Goal: Obtain resource: Download file/media

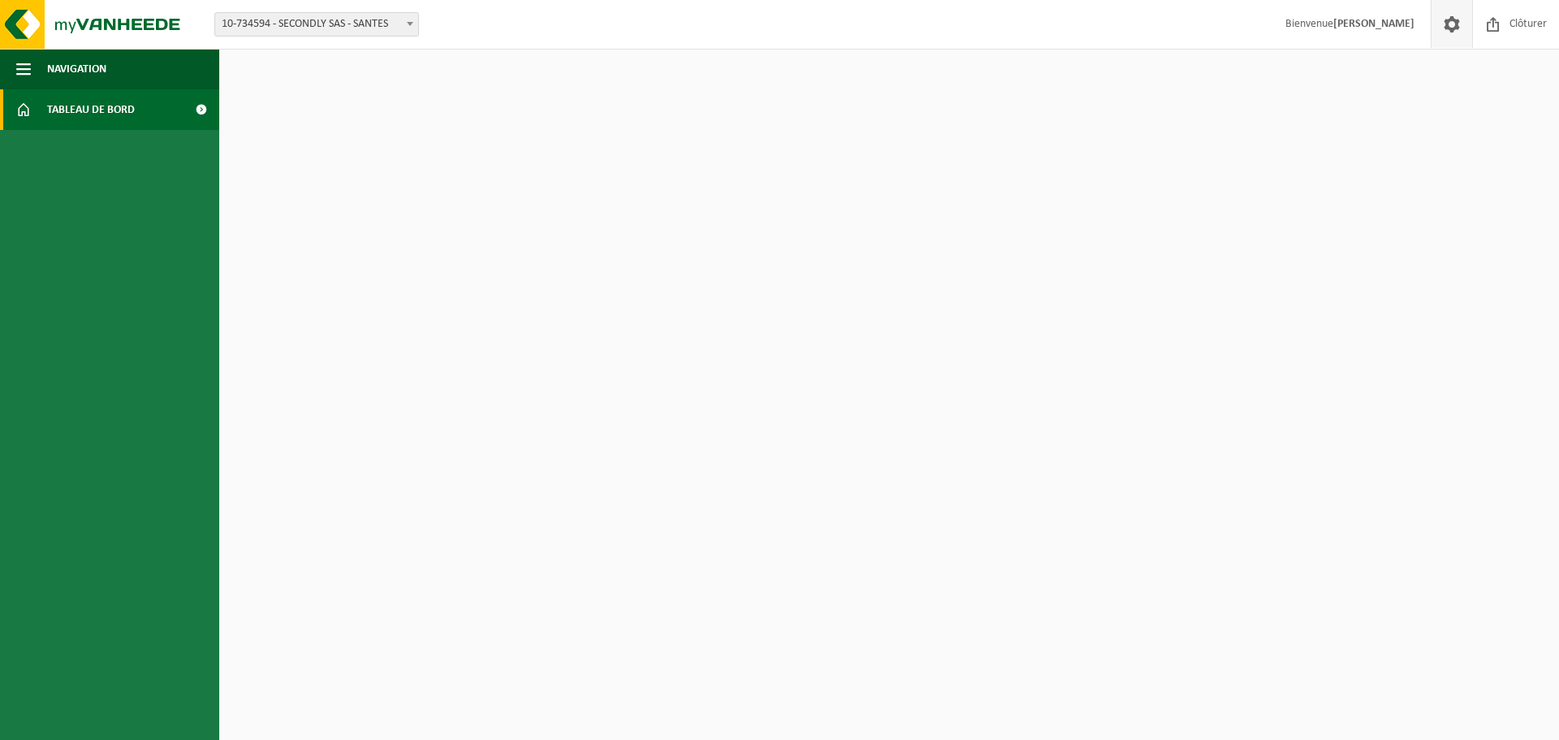
click at [1455, 21] on span at bounding box center [1452, 24] width 24 height 48
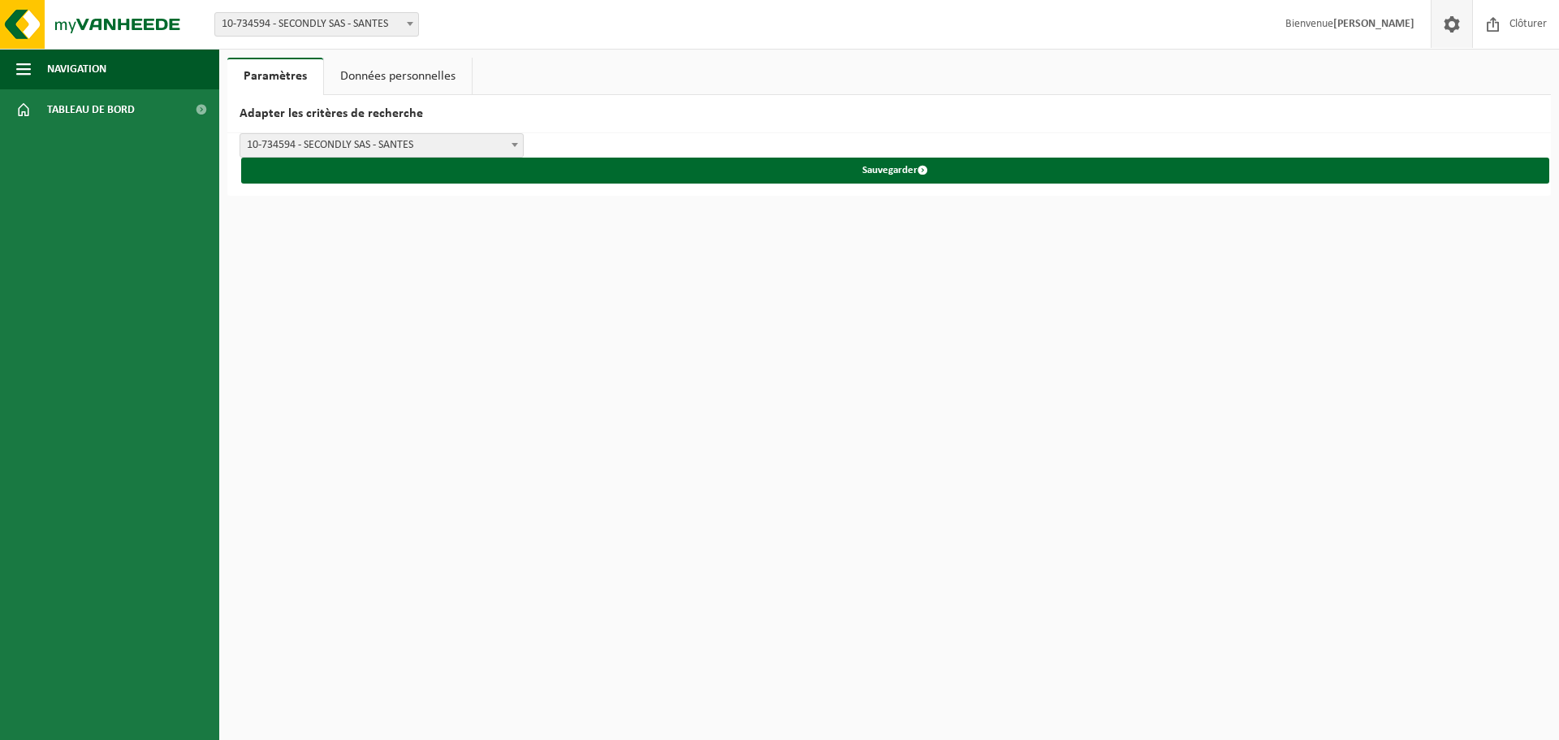
click at [429, 90] on link "Données personnelles" at bounding box center [398, 76] width 148 height 37
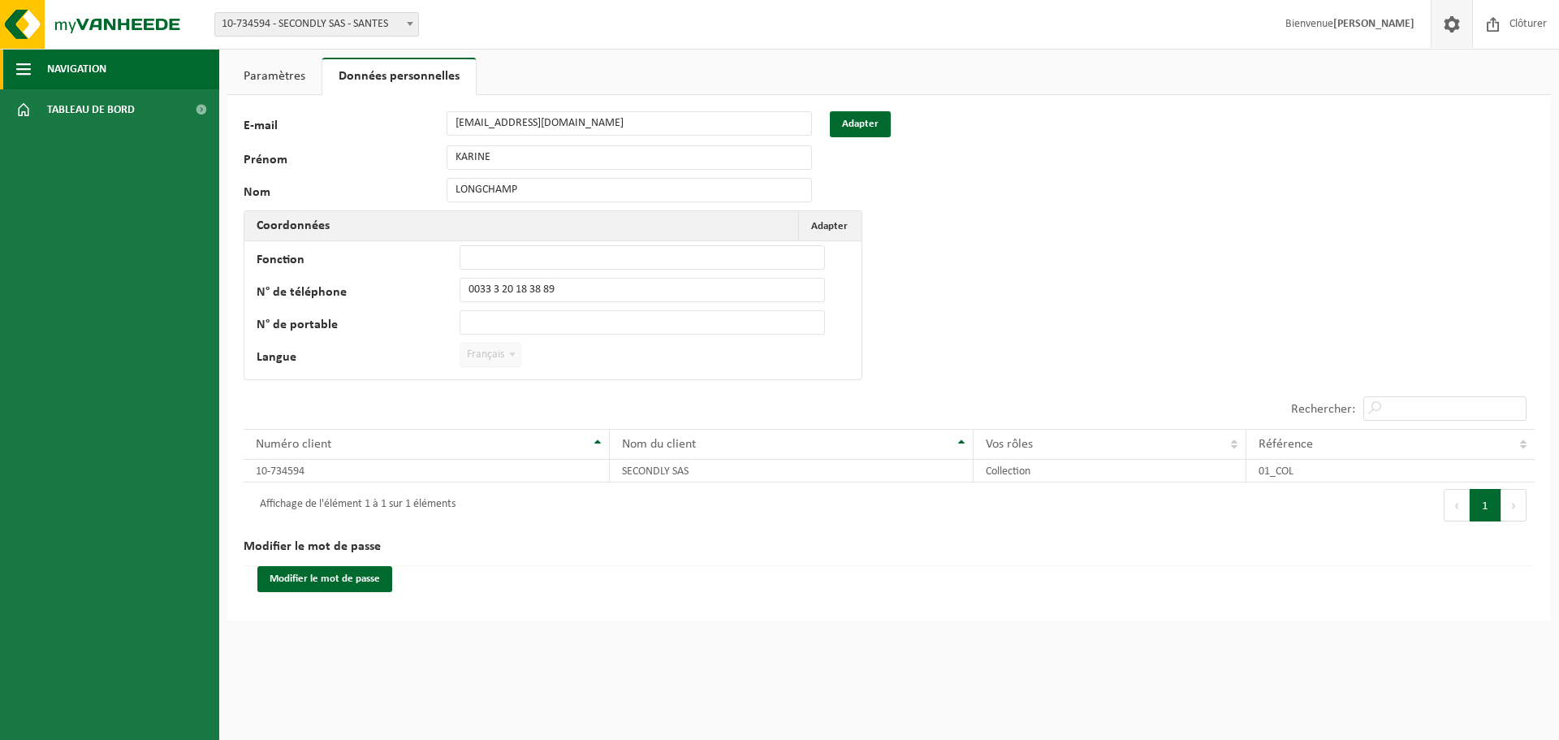
click at [70, 67] on span "Navigation" at bounding box center [76, 69] width 59 height 41
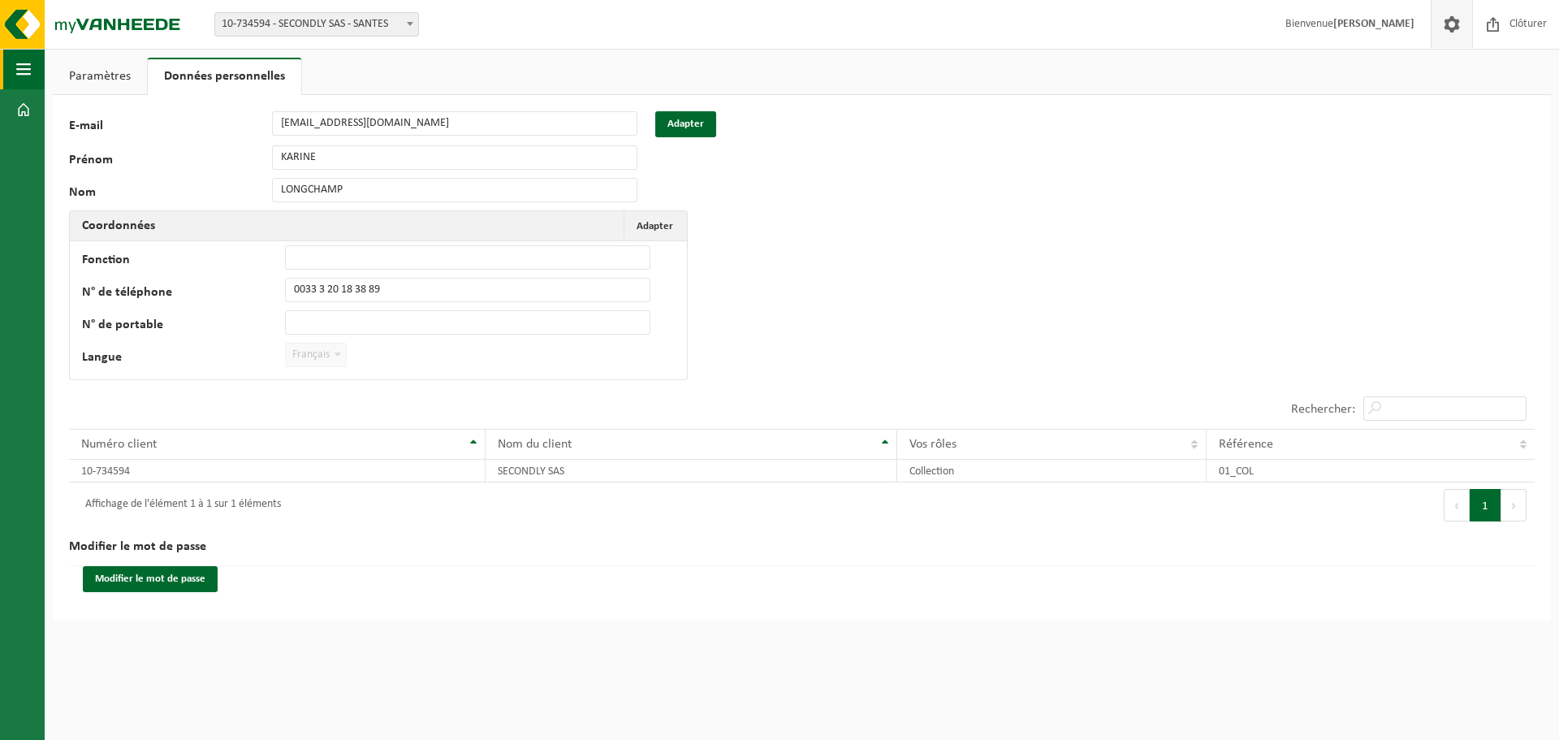
click at [20, 76] on span "button" at bounding box center [23, 69] width 15 height 41
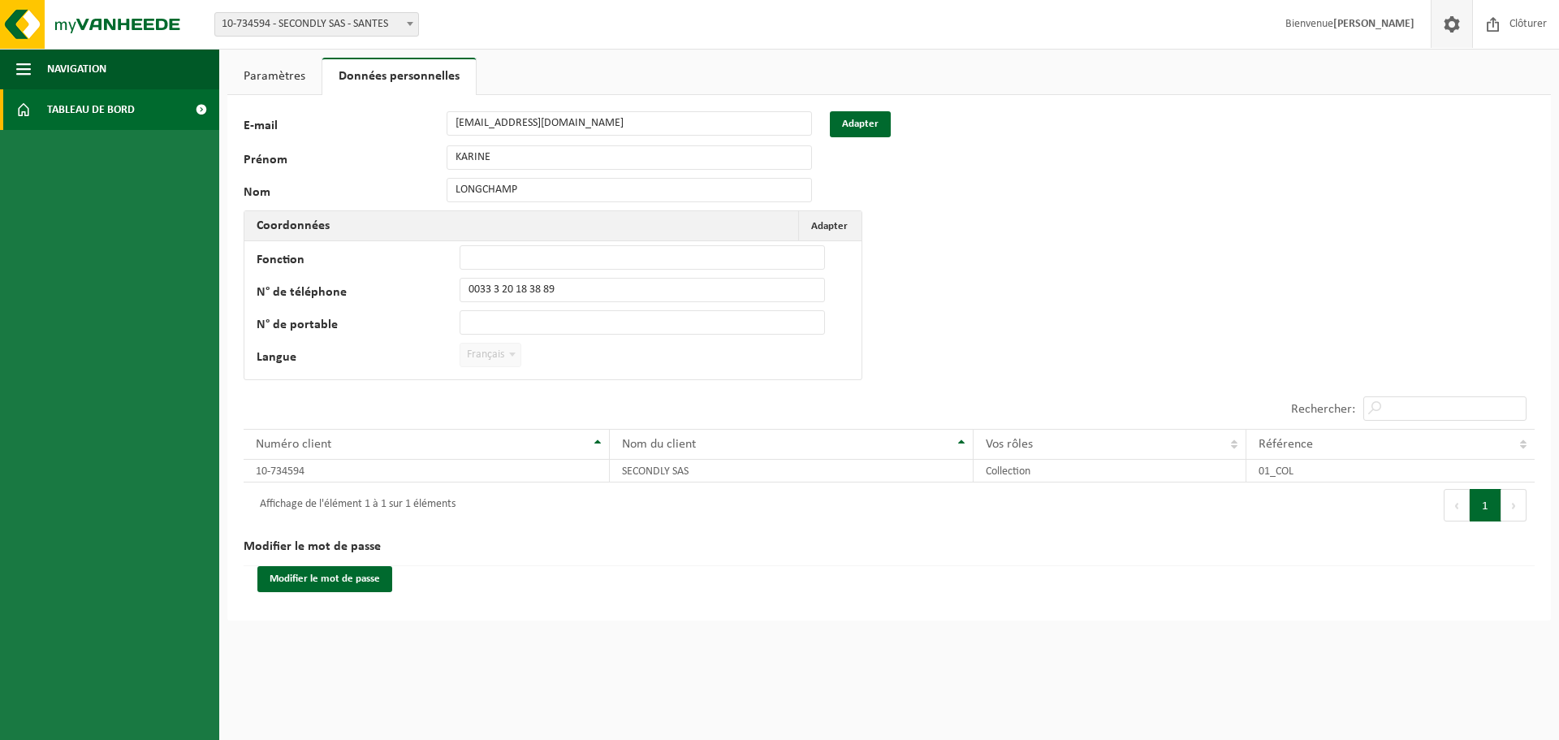
click at [77, 101] on span "Tableau de bord" at bounding box center [91, 109] width 88 height 41
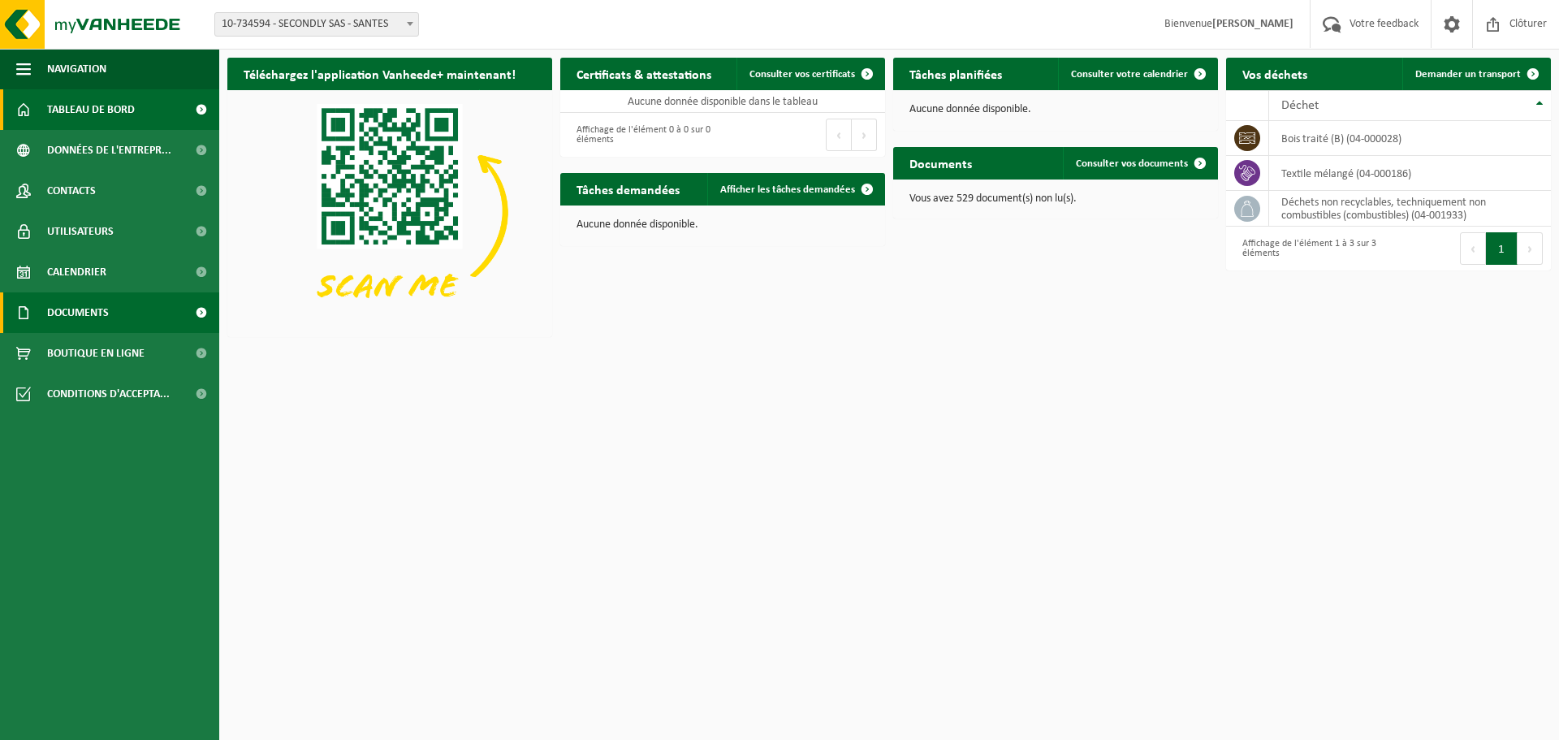
click at [84, 318] on span "Documents" at bounding box center [78, 312] width 62 height 41
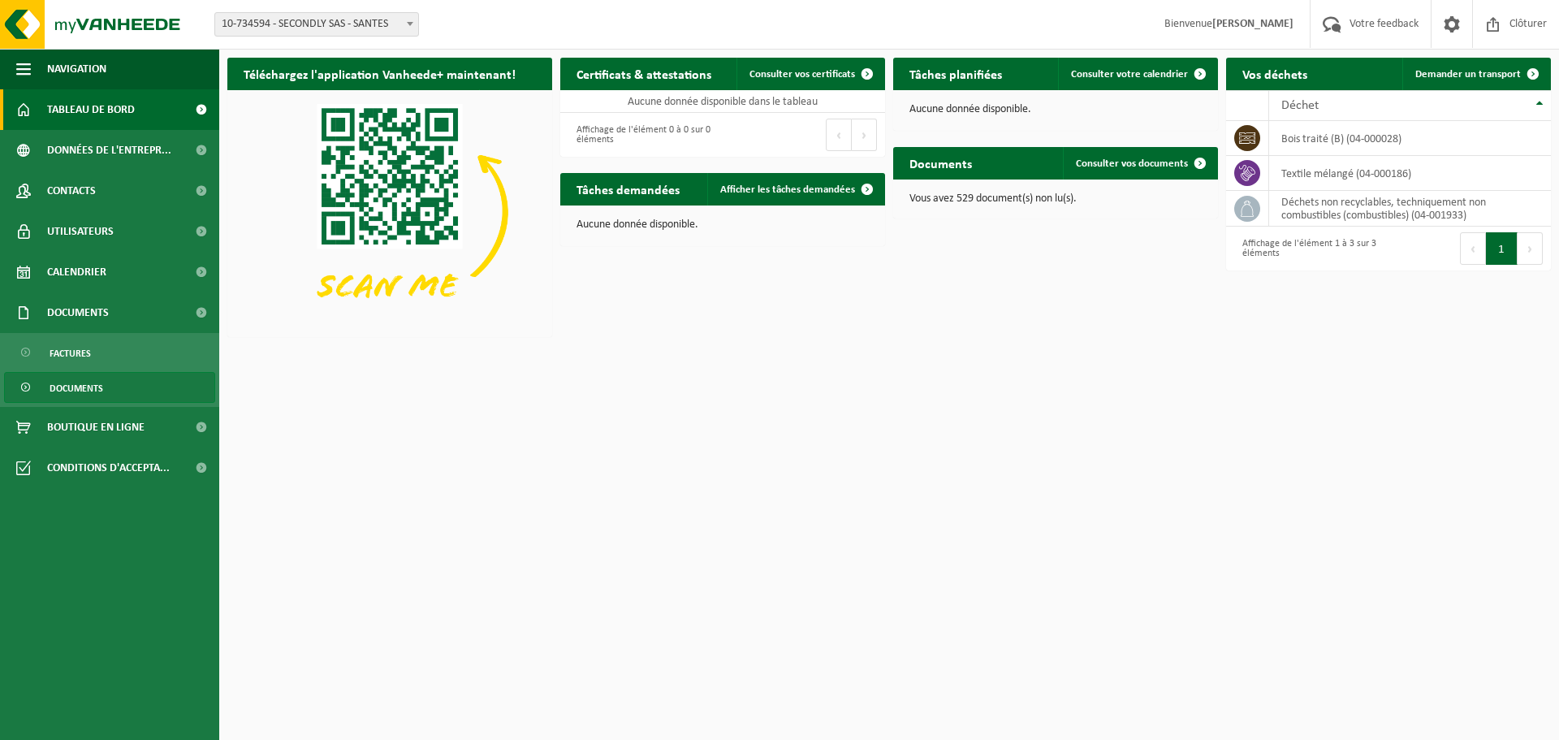
click at [82, 386] on span "Documents" at bounding box center [77, 388] width 54 height 31
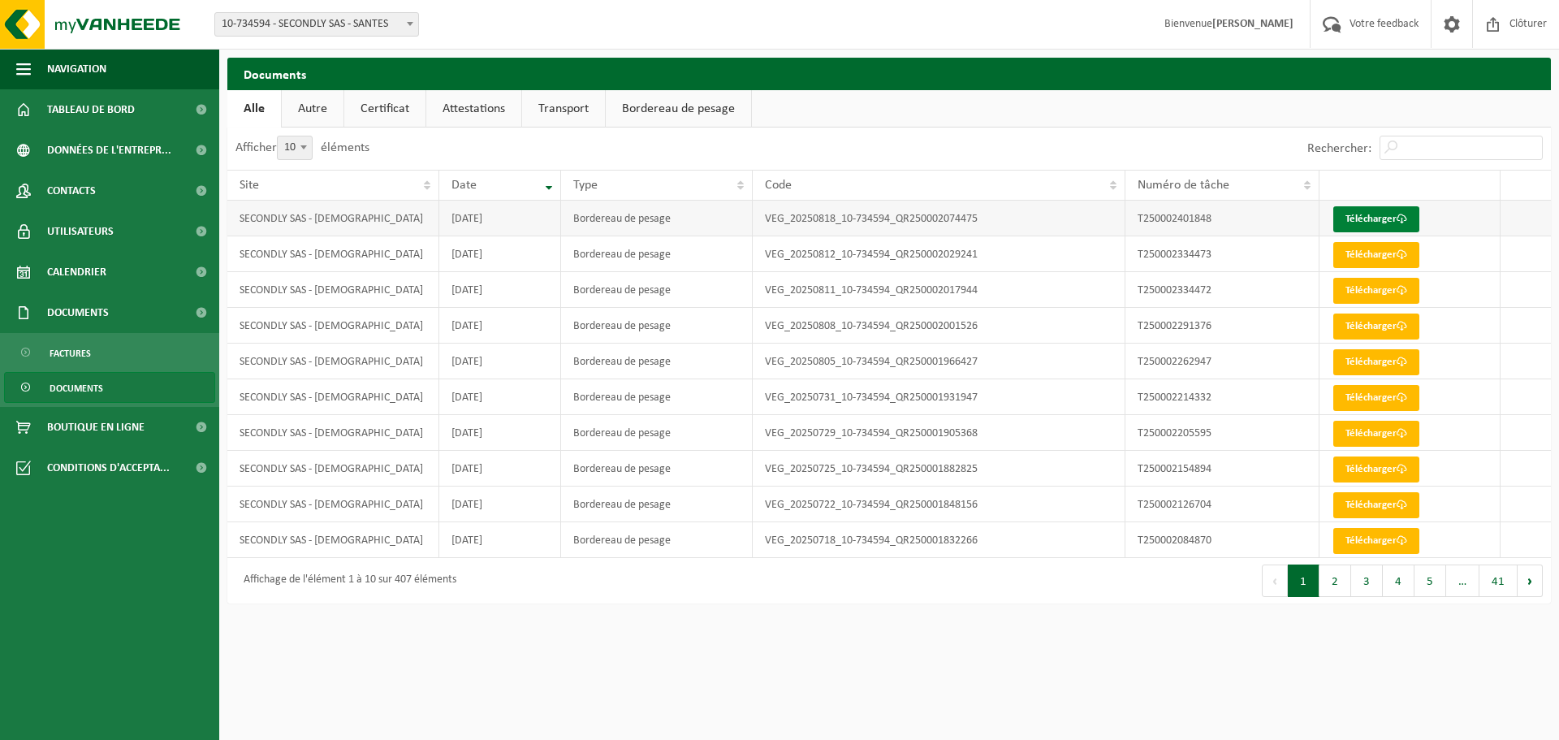
click at [1397, 215] on link "Télécharger" at bounding box center [1376, 219] width 86 height 26
